Goal: Task Accomplishment & Management: Complete application form

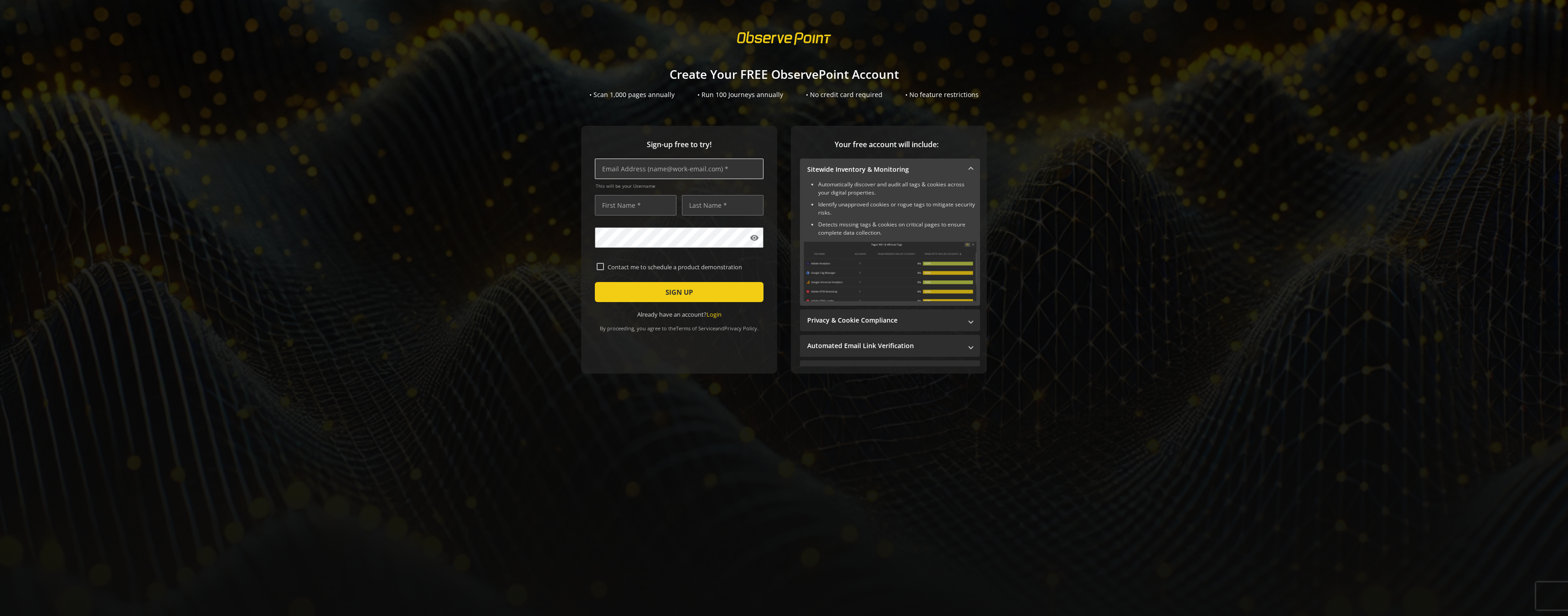
click at [664, 173] on input "text" at bounding box center [679, 169] width 169 height 21
type input "[PERSON_NAME][EMAIL_ADDRESS][PERSON_NAME][DOMAIN_NAME]"
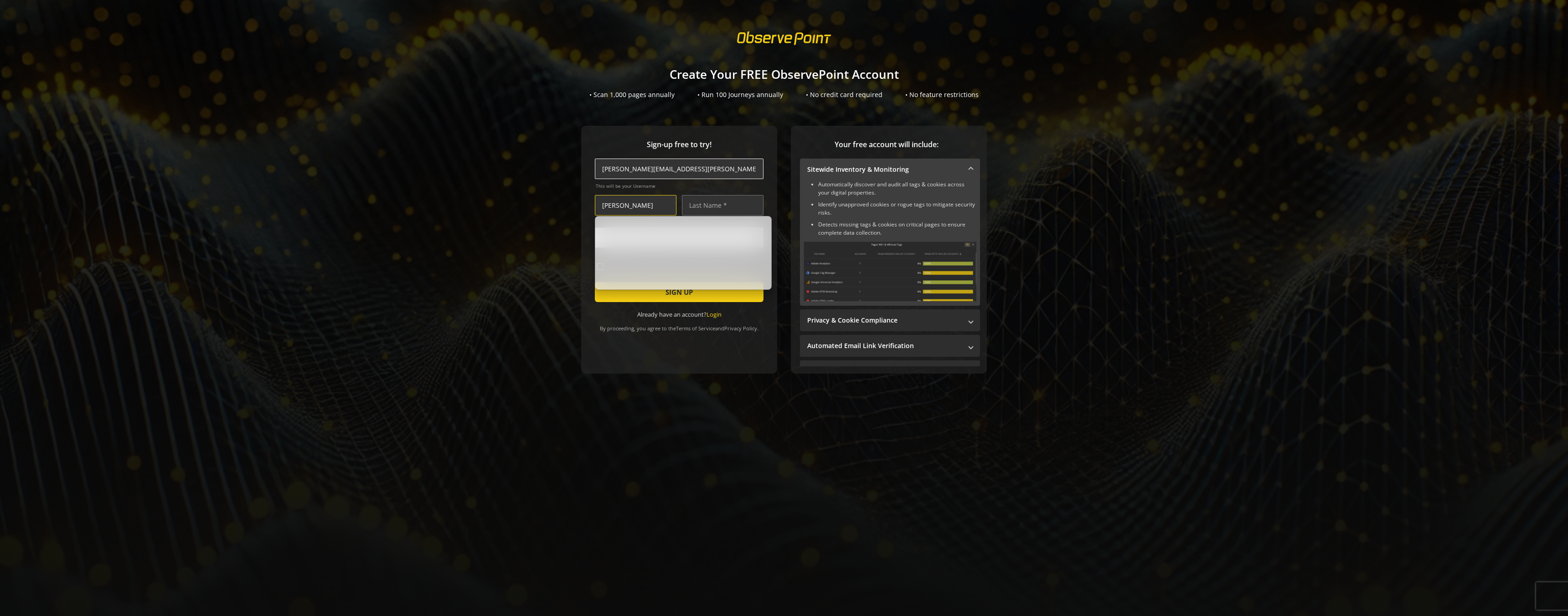
type input "[PERSON_NAME]"
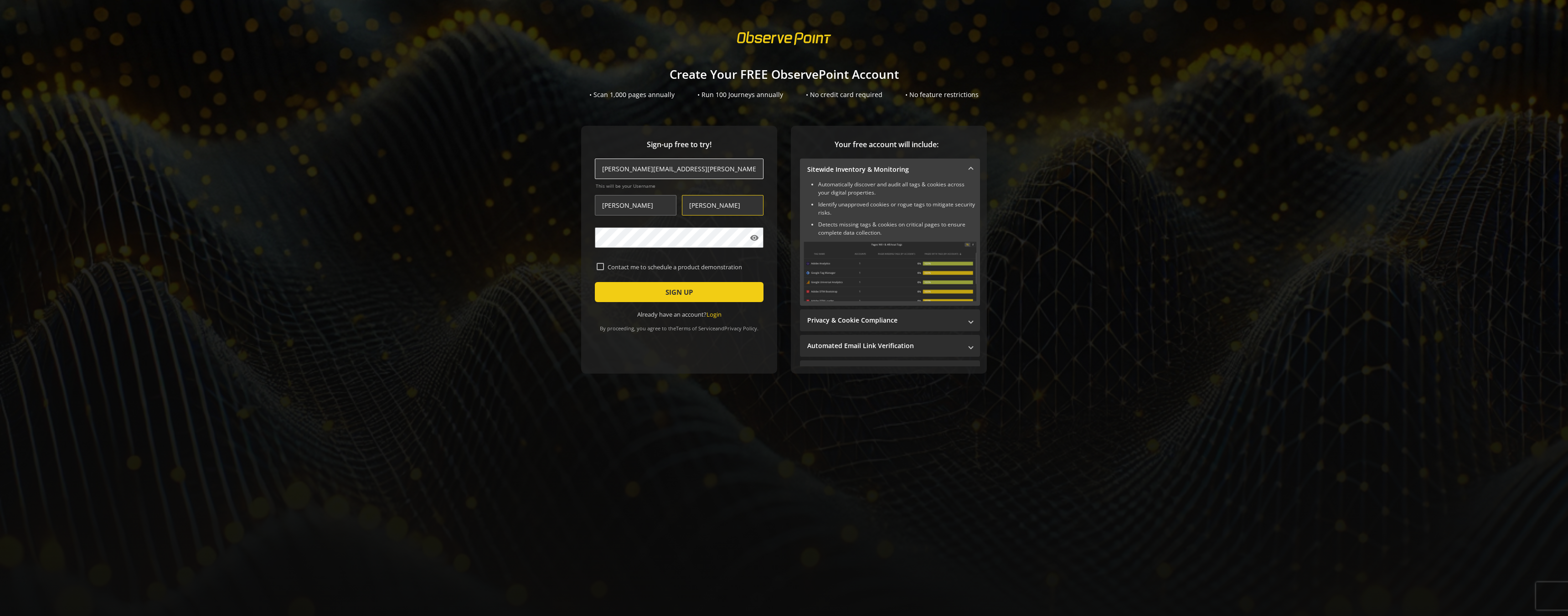
type input "[PERSON_NAME]"
click at [694, 296] on span "submit" at bounding box center [679, 292] width 169 height 22
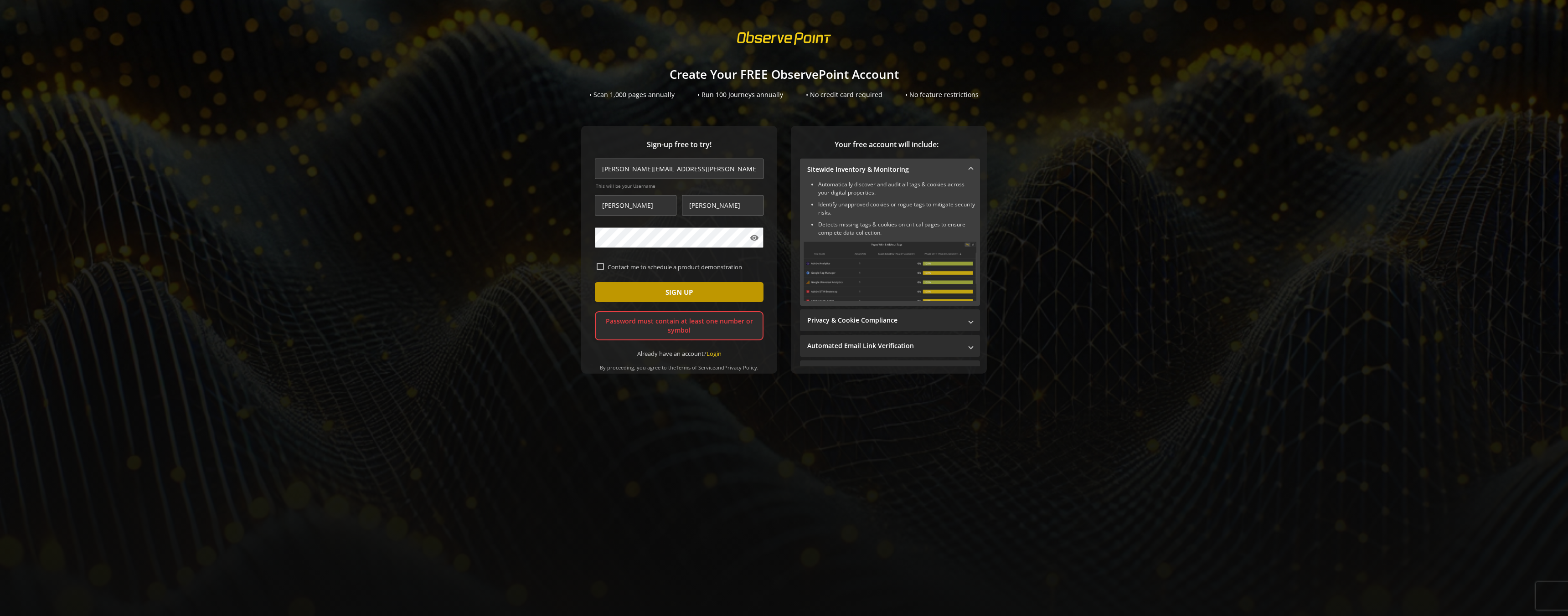
click at [662, 294] on span "submit" at bounding box center [679, 292] width 169 height 22
click at [680, 295] on span "SIGN UP" at bounding box center [679, 292] width 27 height 16
click at [757, 239] on mat-icon "visibility" at bounding box center [754, 237] width 9 height 9
click at [709, 169] on input "[PERSON_NAME][EMAIL_ADDRESS][PERSON_NAME][DOMAIN_NAME]" at bounding box center [679, 169] width 169 height 21
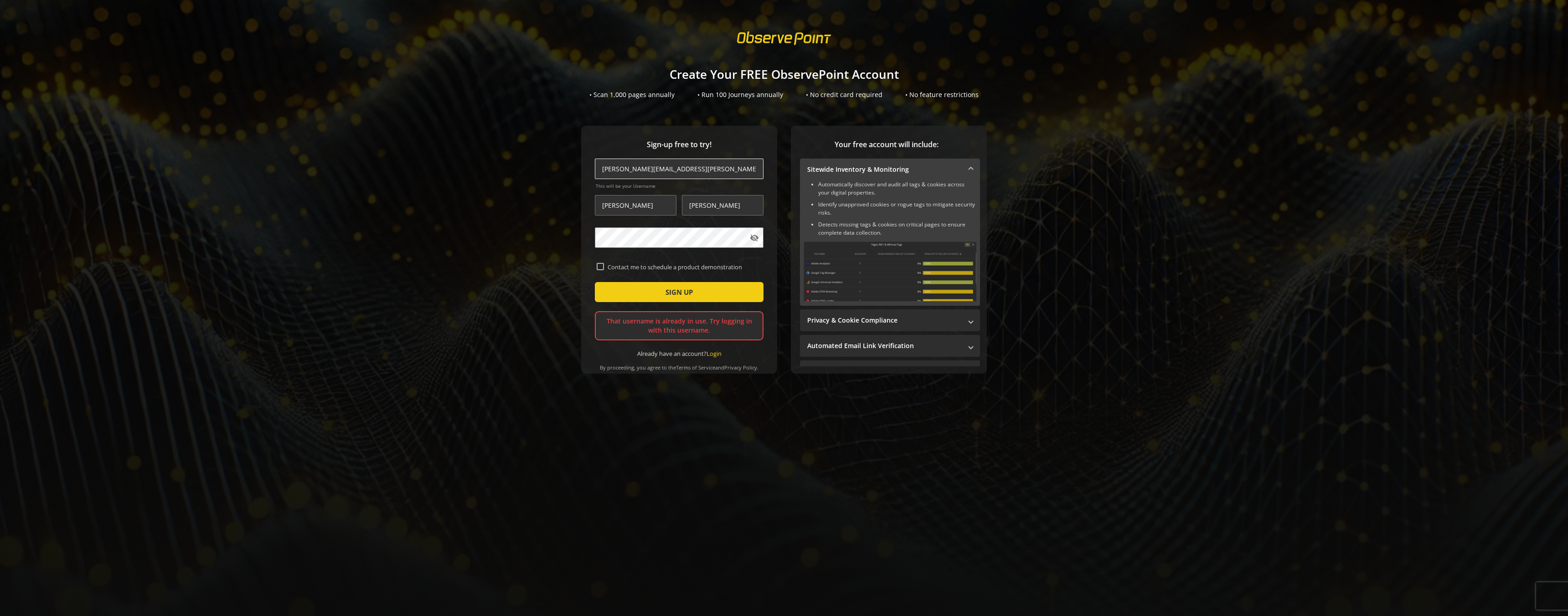
click at [709, 169] on input "[PERSON_NAME][EMAIL_ADDRESS][PERSON_NAME][DOMAIN_NAME]" at bounding box center [679, 169] width 169 height 21
click at [657, 268] on label "Contact me to schedule a product demonstration" at bounding box center [682, 267] width 158 height 8
click at [604, 268] on input "Contact me to schedule a product demonstration" at bounding box center [600, 267] width 7 height 7
click at [658, 266] on label "Contact me to schedule a product demonstration" at bounding box center [682, 267] width 158 height 8
click at [604, 266] on input "Contact me to schedule a product demonstration" at bounding box center [600, 267] width 7 height 7
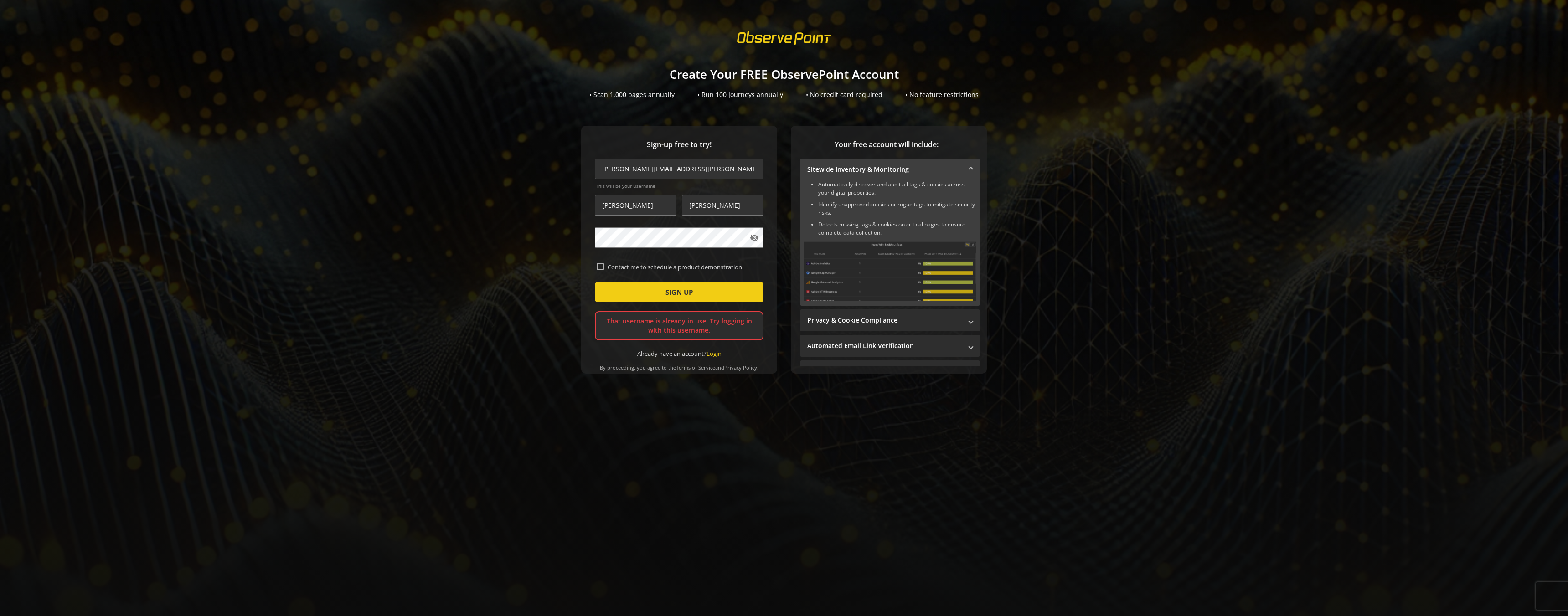
checkbox input "false"
click at [671, 166] on input "[PERSON_NAME][EMAIL_ADDRESS][PERSON_NAME][DOMAIN_NAME]" at bounding box center [679, 169] width 169 height 21
click at [676, 169] on input "[PERSON_NAME][EMAIL_ADDRESS][PERSON_NAME][DOMAIN_NAME]" at bounding box center [679, 169] width 169 height 21
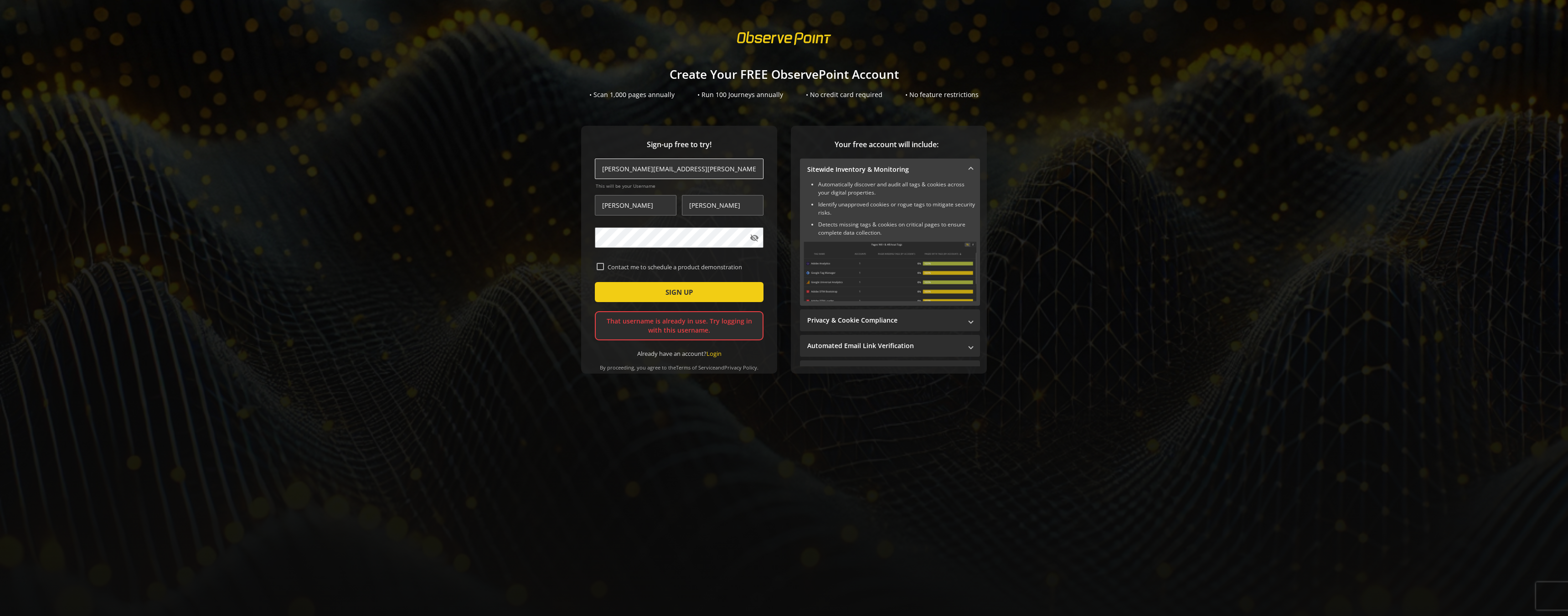
click at [676, 169] on input "[PERSON_NAME][EMAIL_ADDRESS][PERSON_NAME][DOMAIN_NAME]" at bounding box center [679, 169] width 169 height 21
type input "[PERSON_NAME][EMAIL_ADDRESS][PERSON_NAME][DOMAIN_NAME]"
click at [687, 285] on span "SIGN UP" at bounding box center [679, 292] width 27 height 16
